Goal: Information Seeking & Learning: Learn about a topic

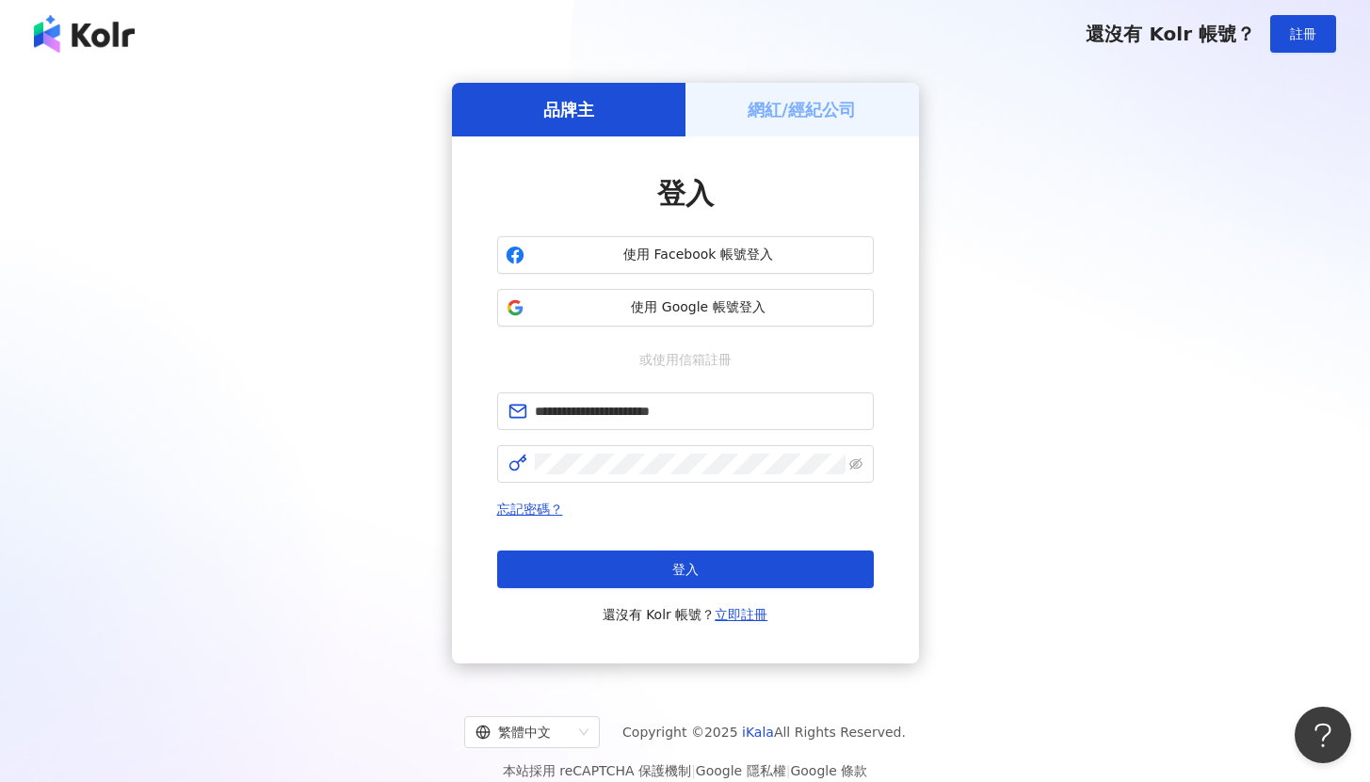
click at [718, 565] on button "登入" at bounding box center [685, 570] width 377 height 38
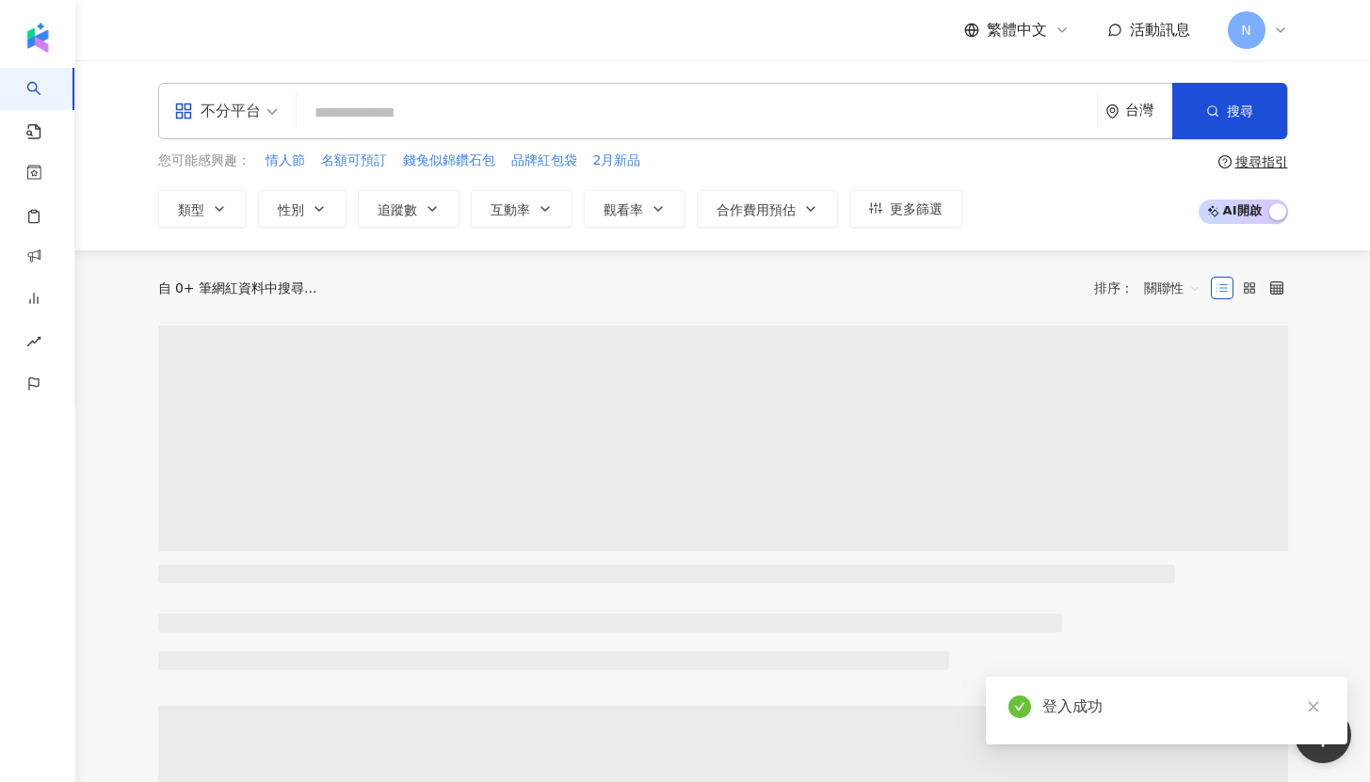
click at [435, 107] on input "search" at bounding box center [696, 113] width 785 height 36
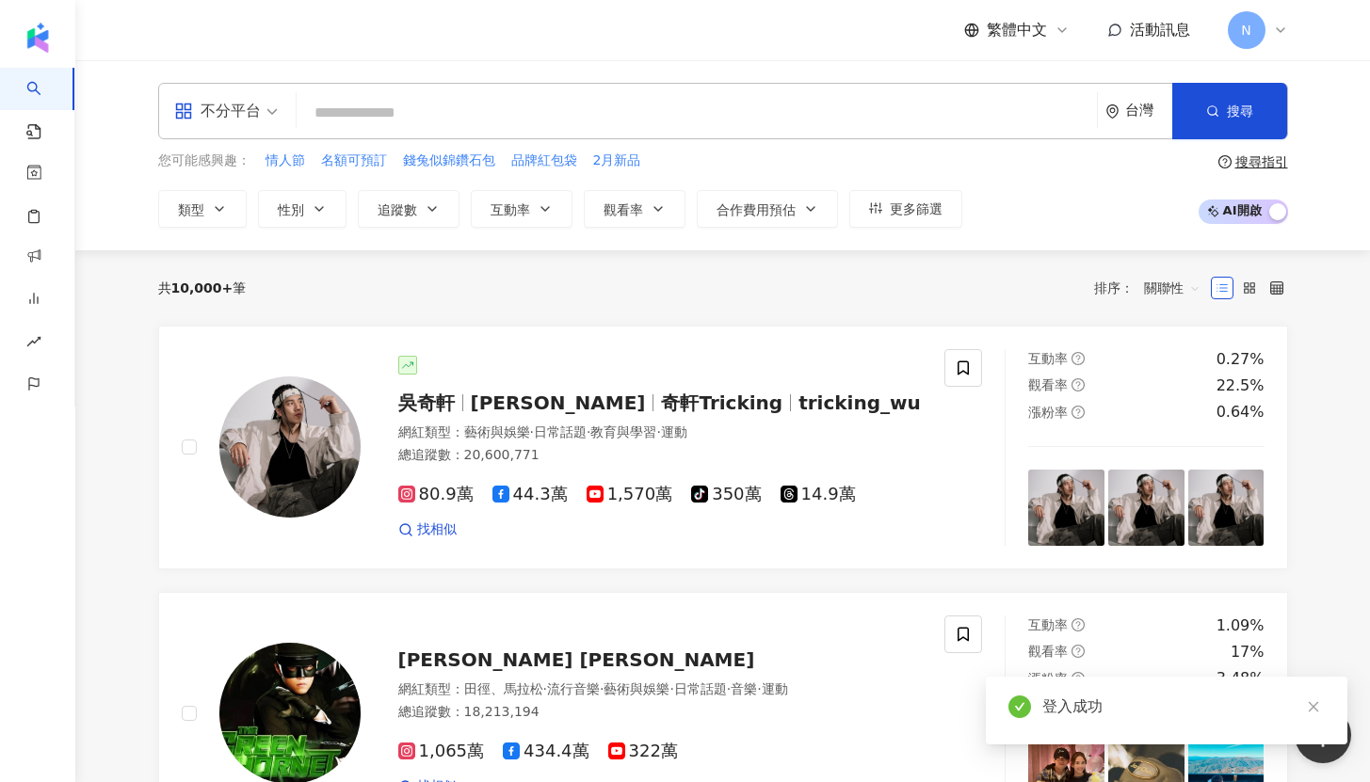
type input "**********"
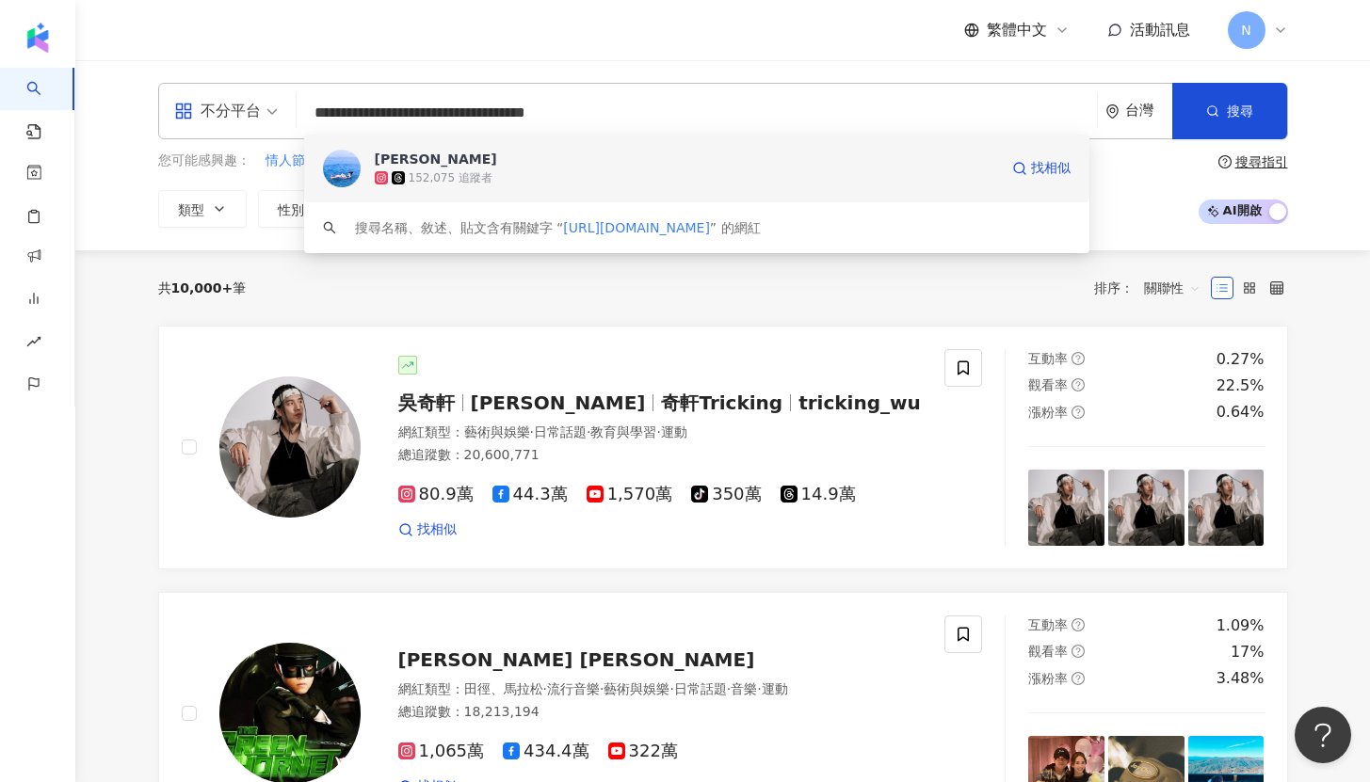
click at [357, 167] on img at bounding box center [342, 169] width 38 height 38
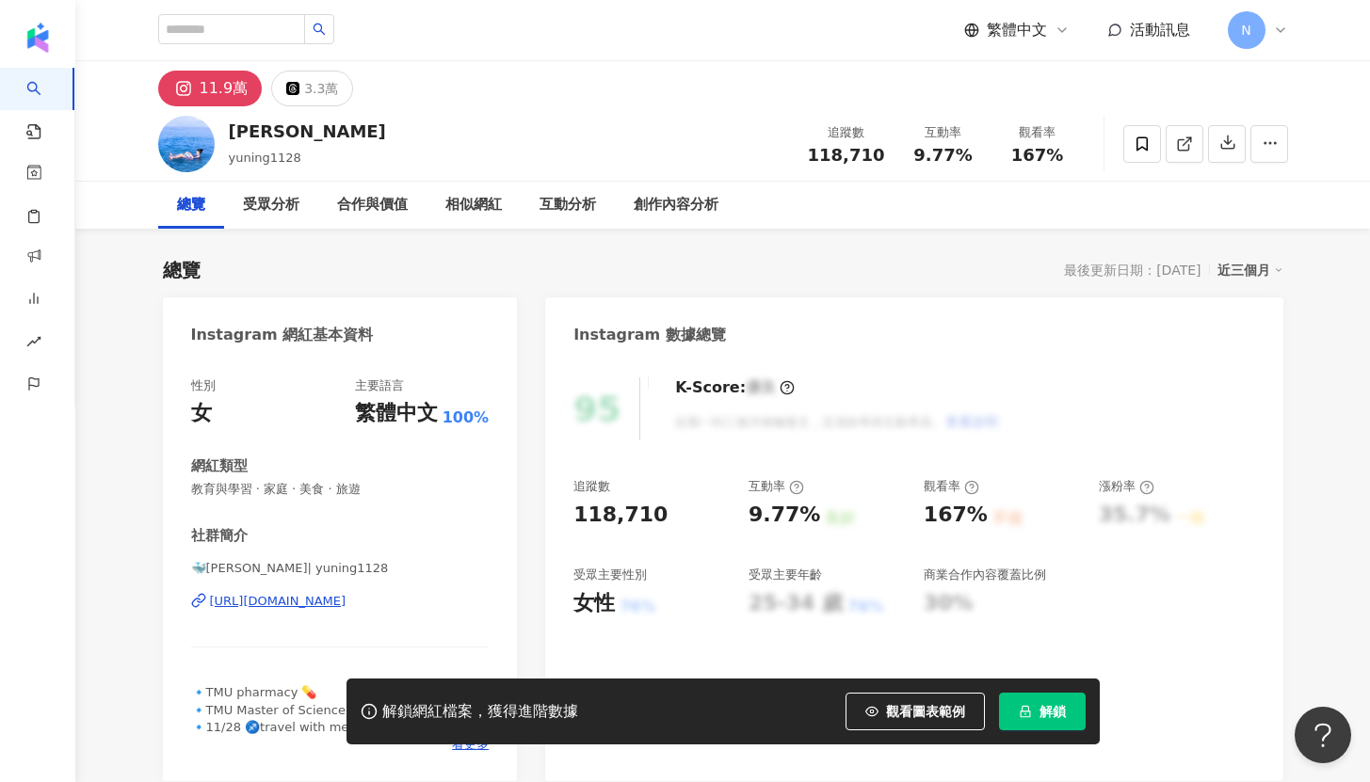
click at [1054, 715] on span "解鎖" at bounding box center [1052, 711] width 26 height 15
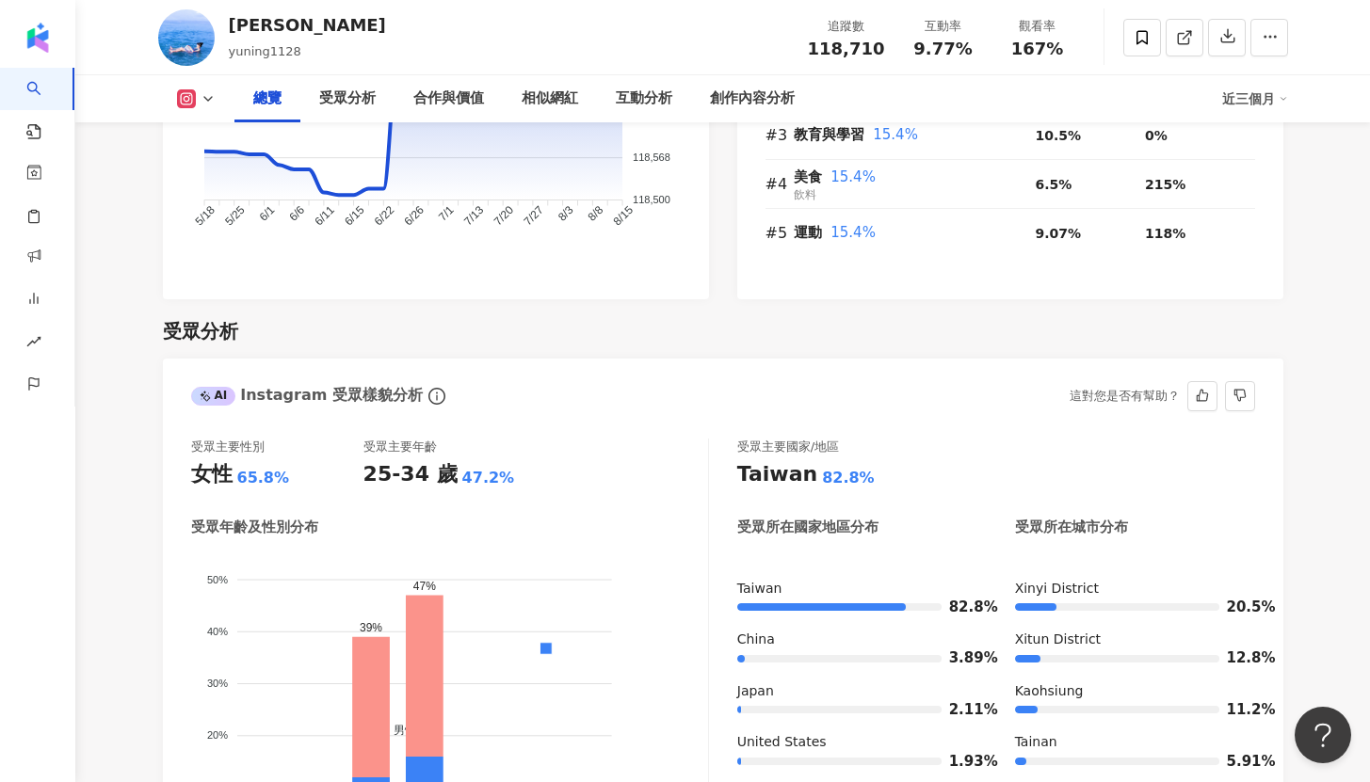
scroll to position [1052, 0]
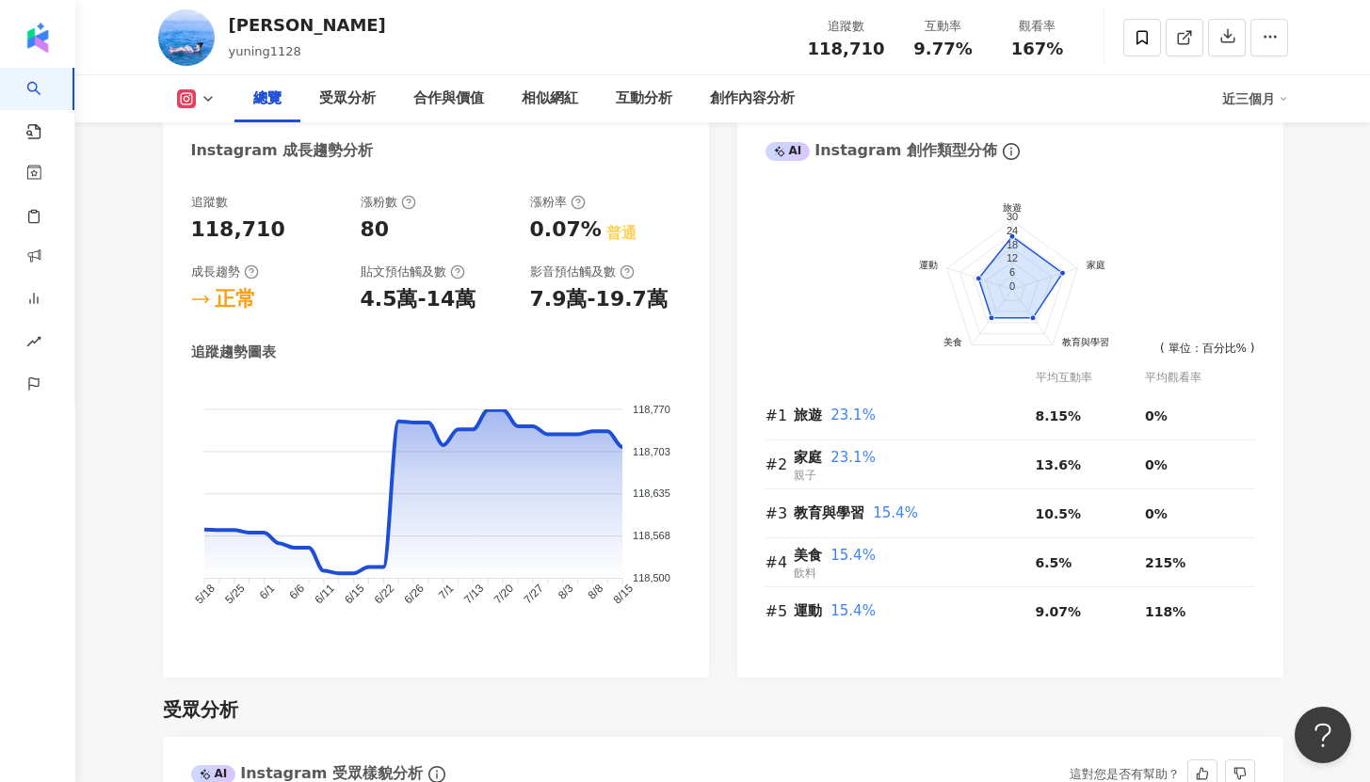
click at [1111, 767] on div "這對您是否有幫助？" at bounding box center [1124, 775] width 110 height 28
